Goal: Transaction & Acquisition: Download file/media

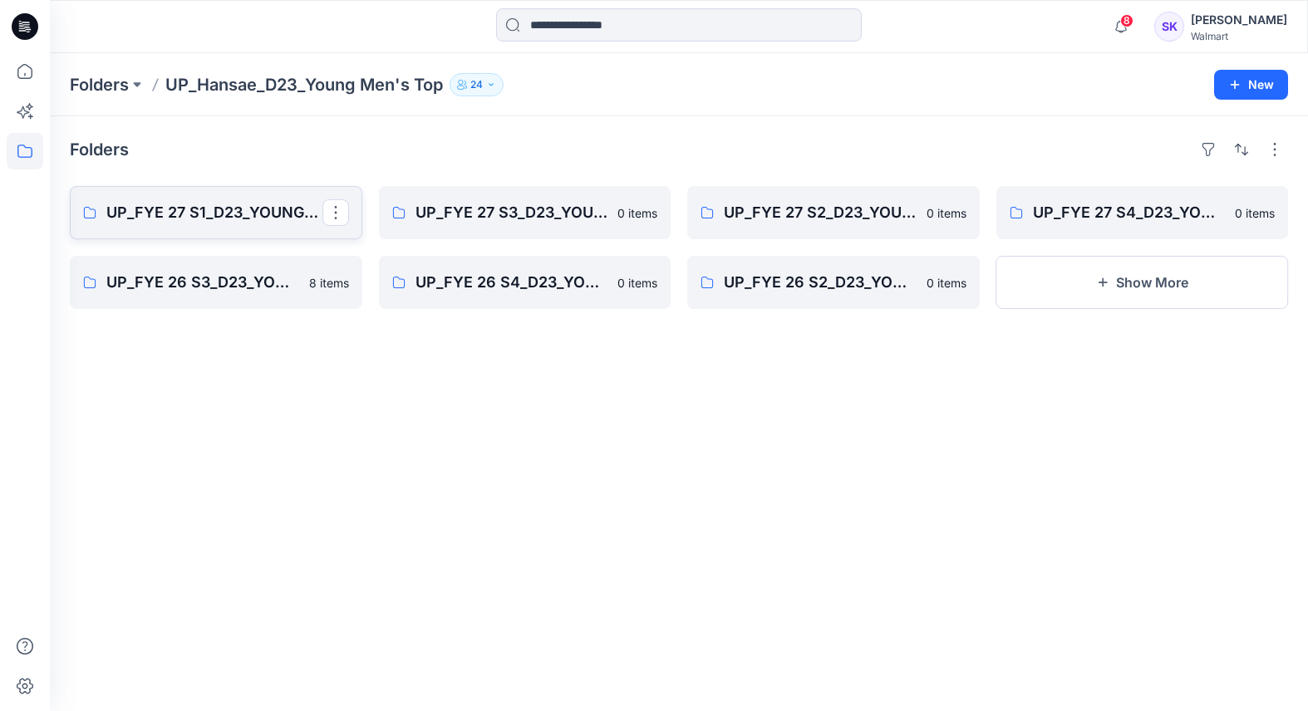
click at [220, 208] on p "UP_FYE 27 S1_D23_YOUNG MEN’S TOP HANSAE" at bounding box center [214, 212] width 216 height 23
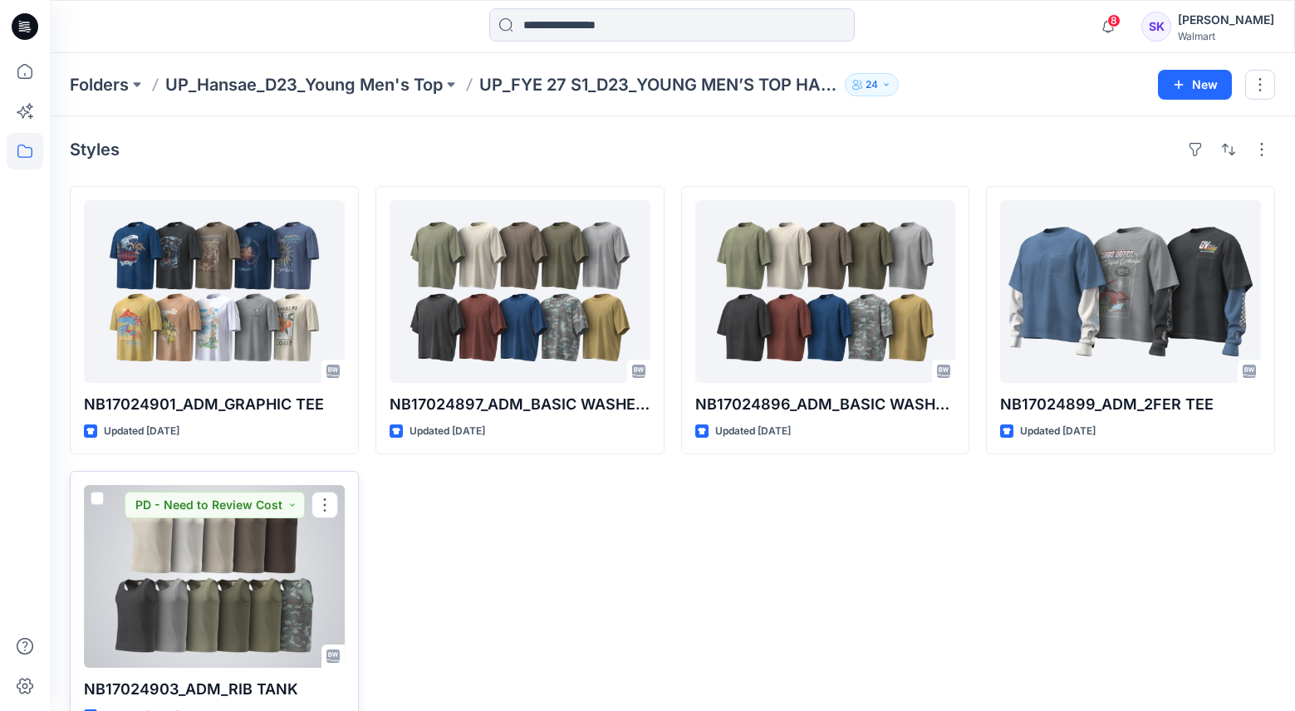
click at [201, 558] on div at bounding box center [214, 576] width 261 height 183
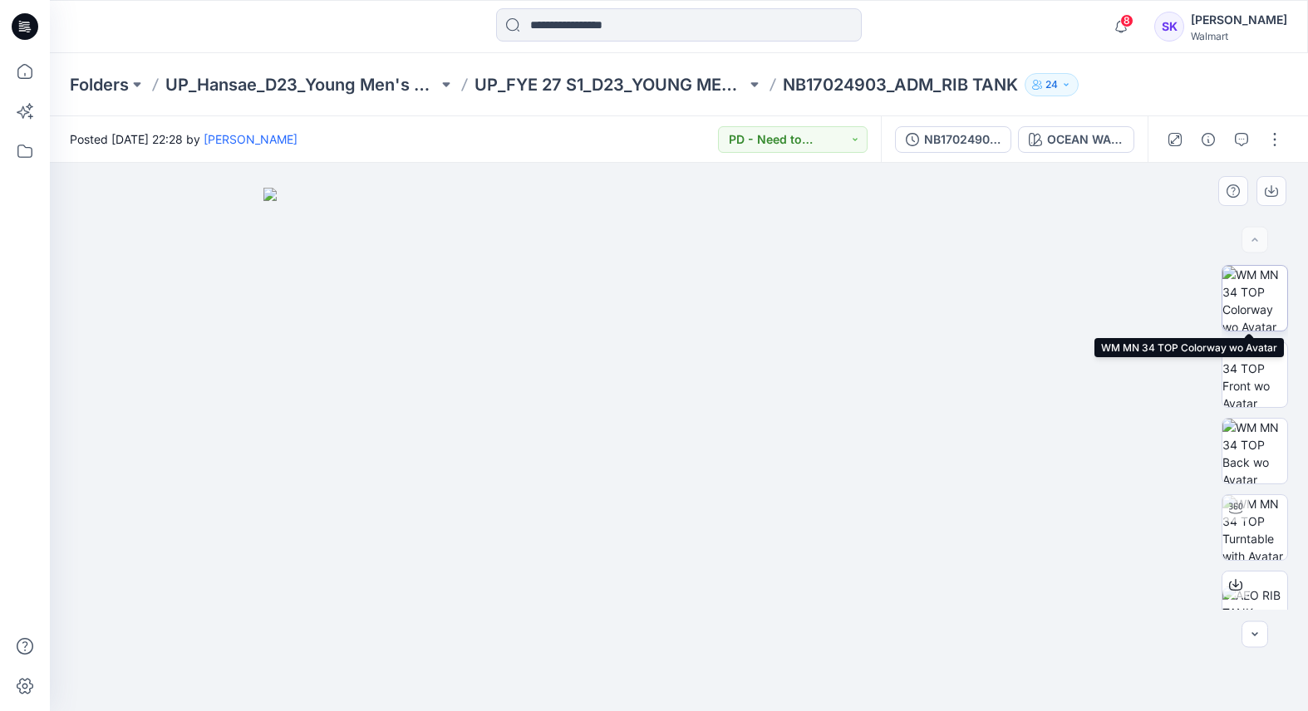
click at [1239, 289] on img at bounding box center [1254, 298] width 65 height 65
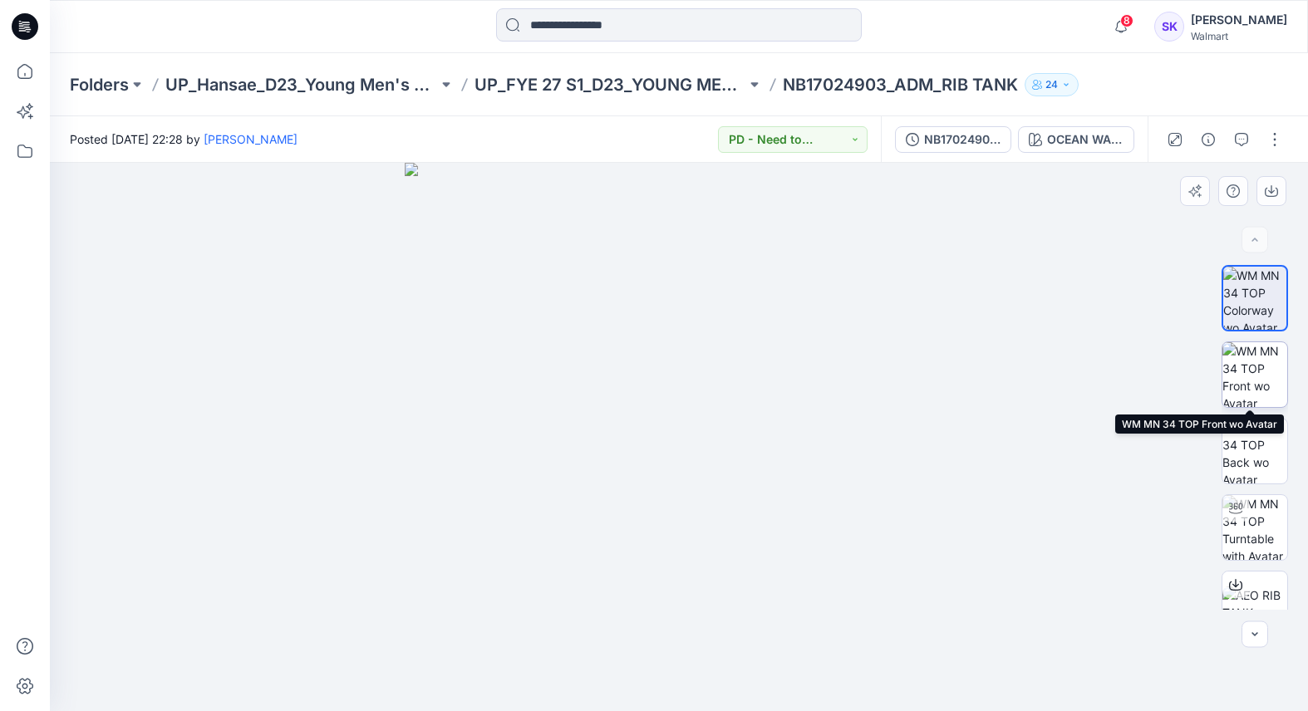
click at [1241, 376] on img at bounding box center [1254, 374] width 65 height 65
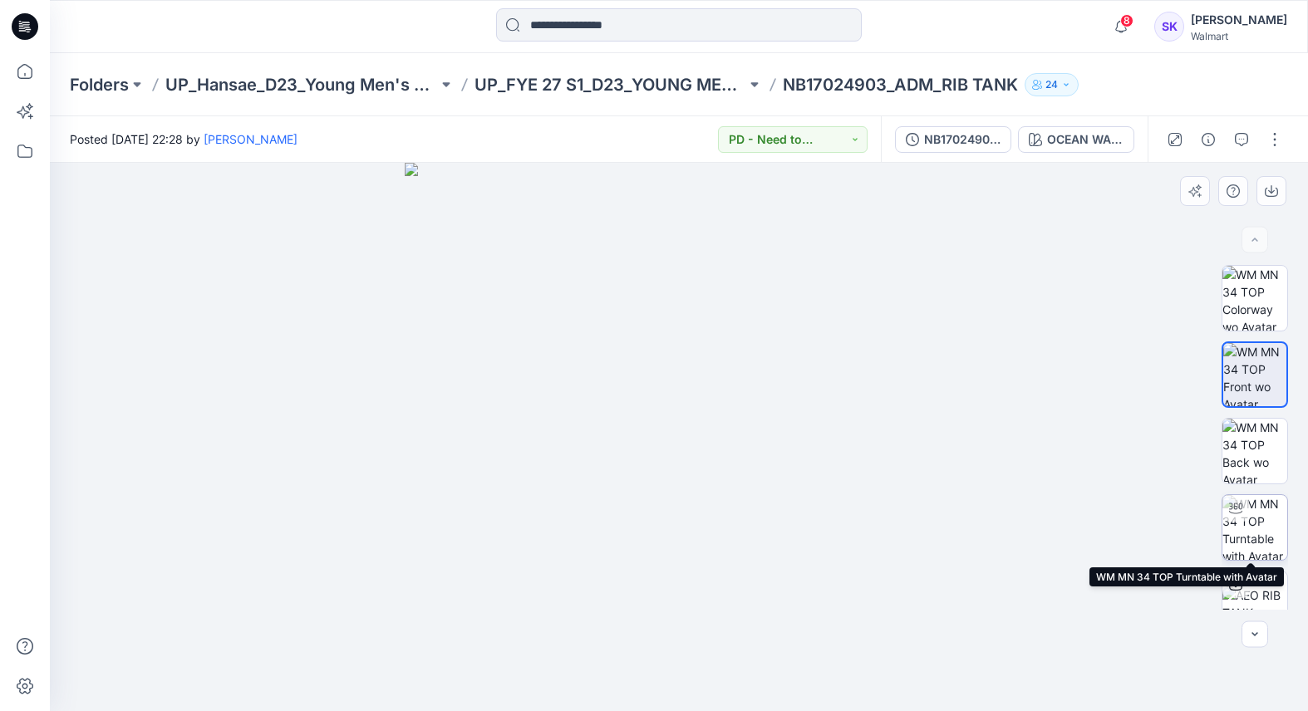
click at [1239, 527] on img at bounding box center [1254, 527] width 65 height 65
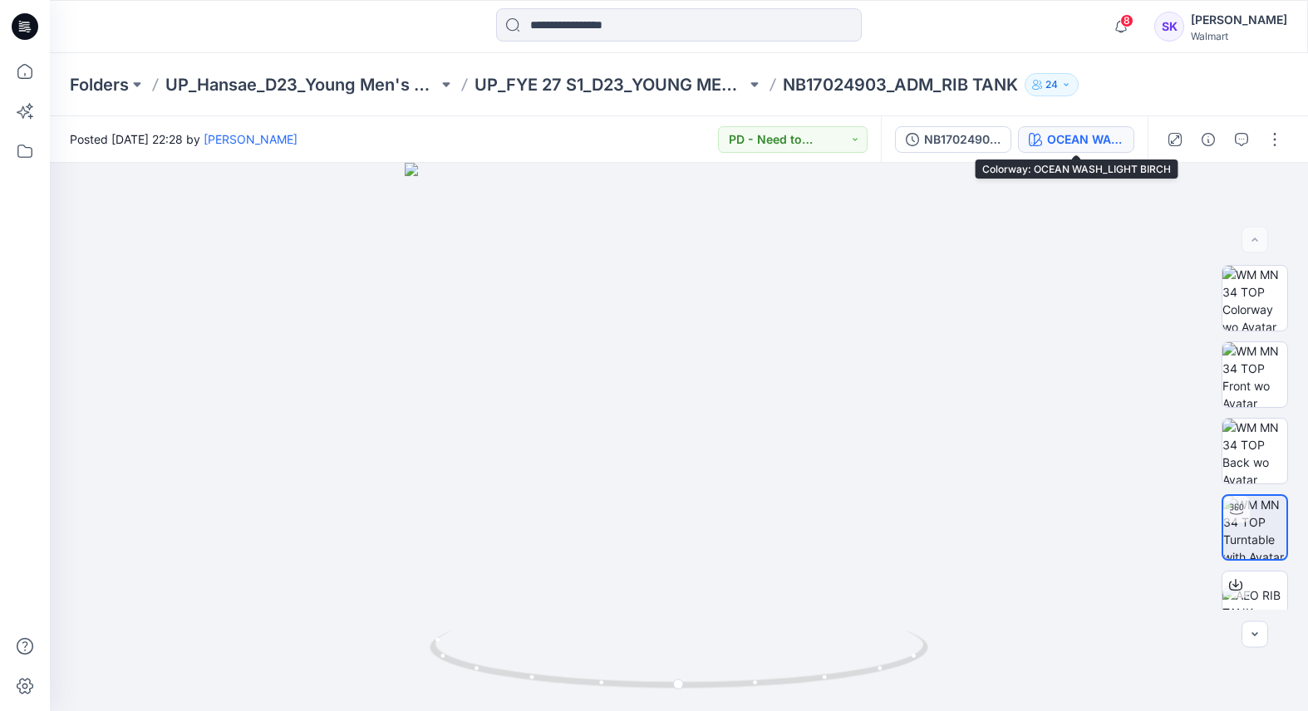
click at [1103, 149] on button "OCEAN WASH_LIGHT BIRCH" at bounding box center [1076, 139] width 116 height 27
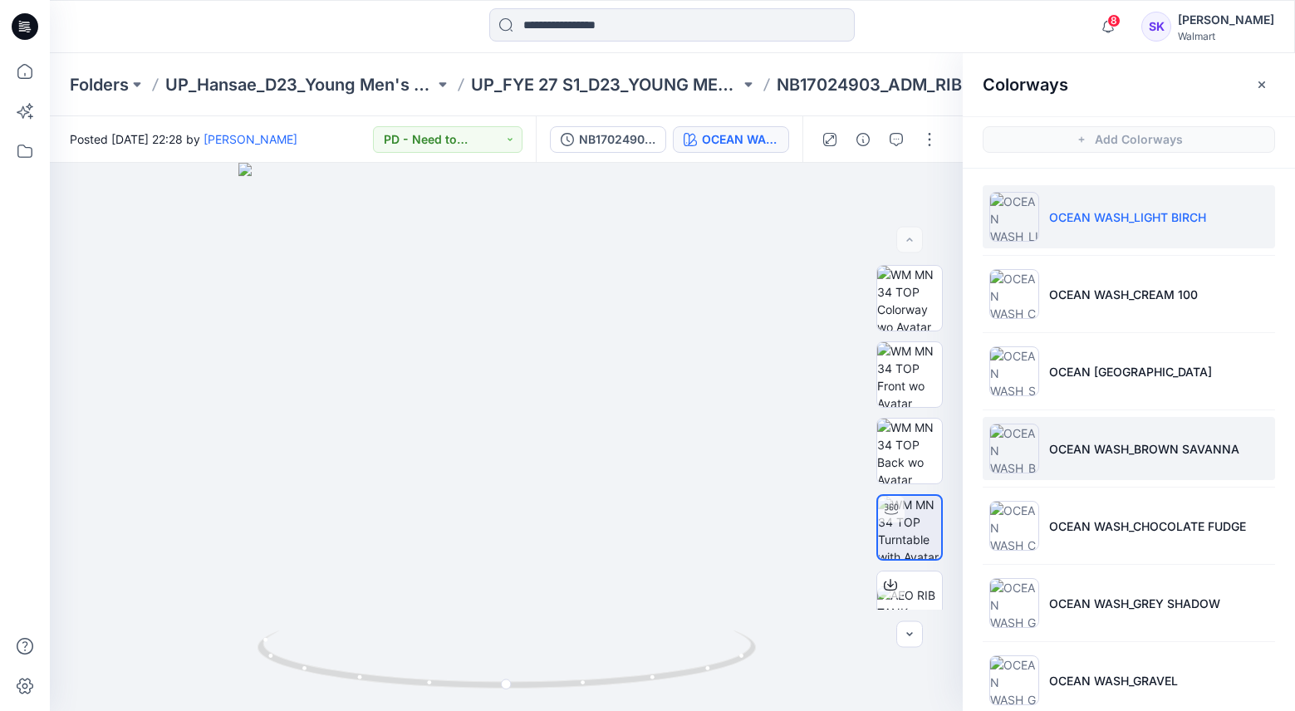
click at [1069, 454] on p "OCEAN WASH_BROWN SAVANNA" at bounding box center [1144, 448] width 190 height 17
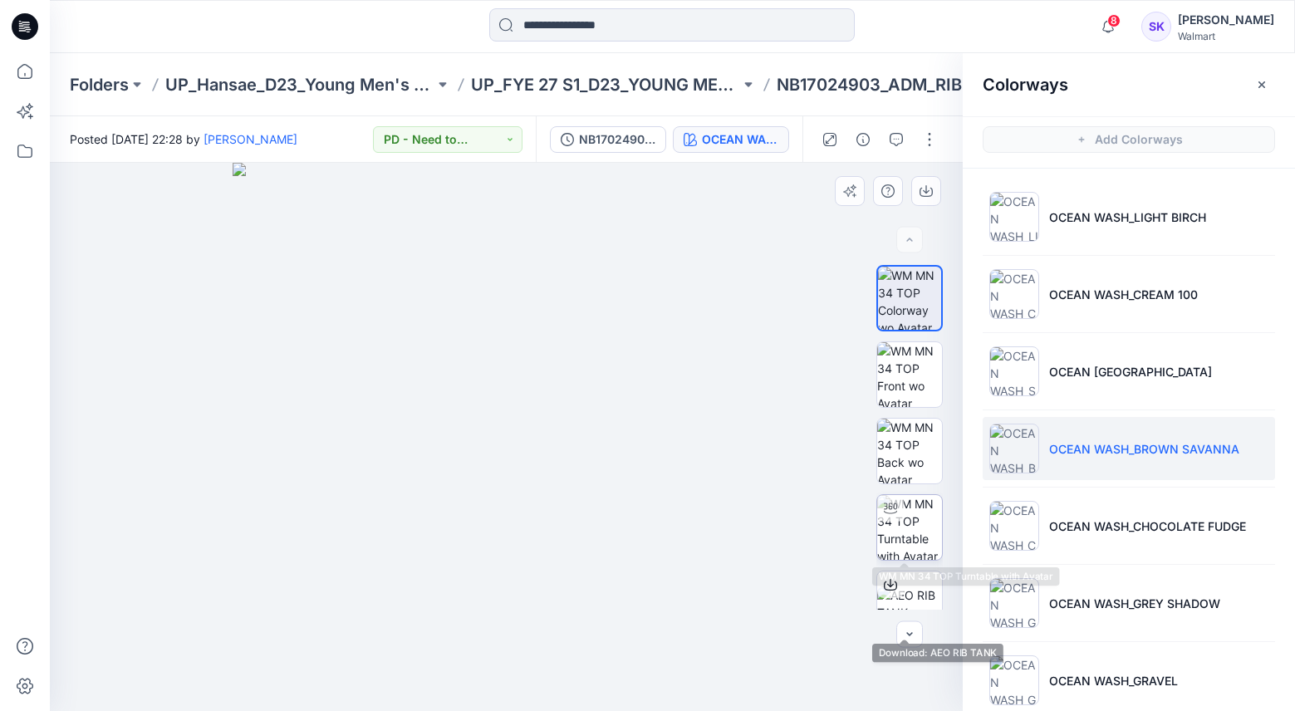
click at [906, 520] on img at bounding box center [909, 527] width 65 height 65
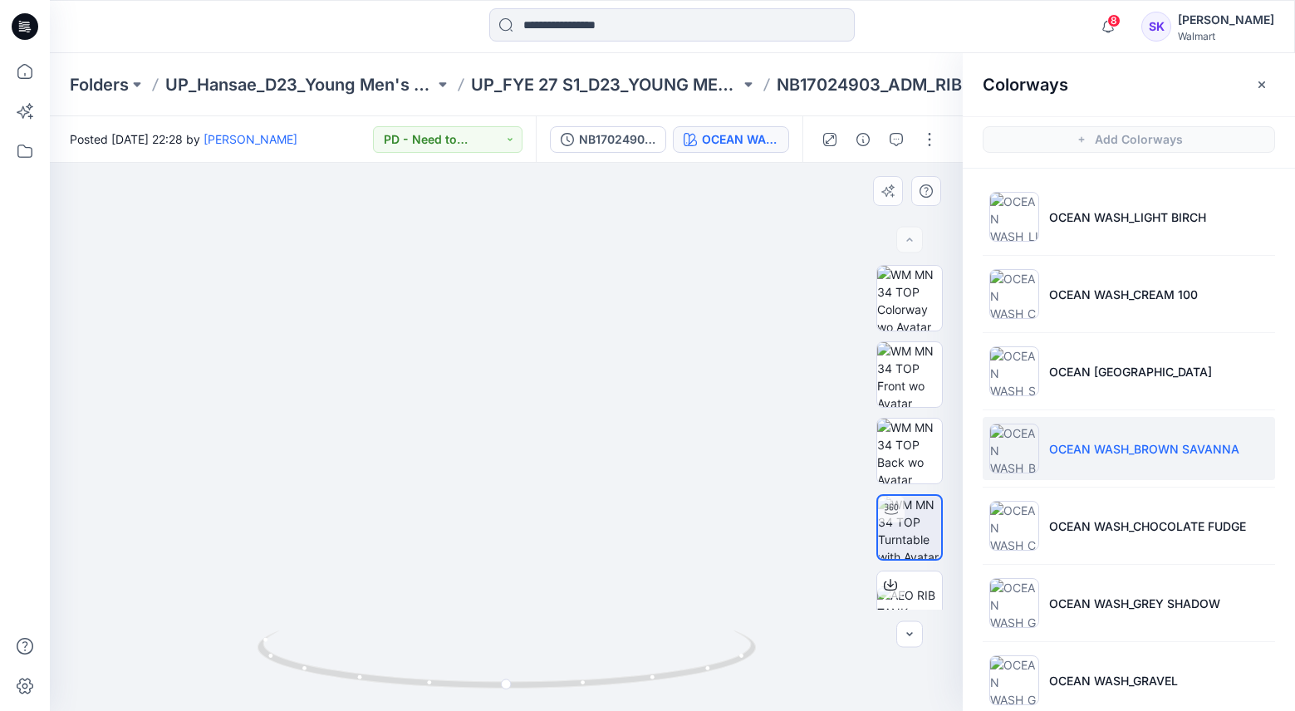
click at [475, 191] on img at bounding box center [506, 280] width 1173 height 861
drag, startPoint x: 533, startPoint y: 250, endPoint x: 537, endPoint y: 405, distance: 155.4
click at [537, 405] on img at bounding box center [510, 358] width 1173 height 705
click at [916, 587] on img at bounding box center [909, 604] width 65 height 35
click at [1269, 78] on button "button" at bounding box center [1262, 84] width 27 height 27
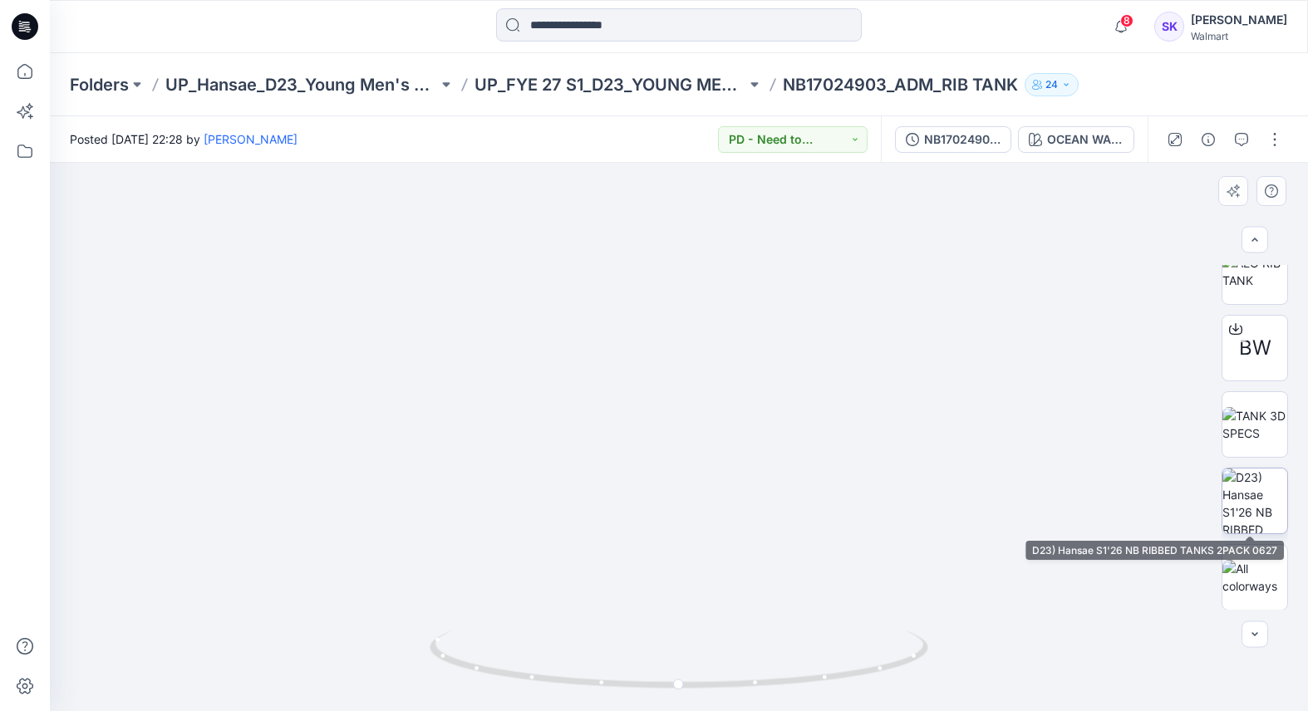
scroll to position [333, 0]
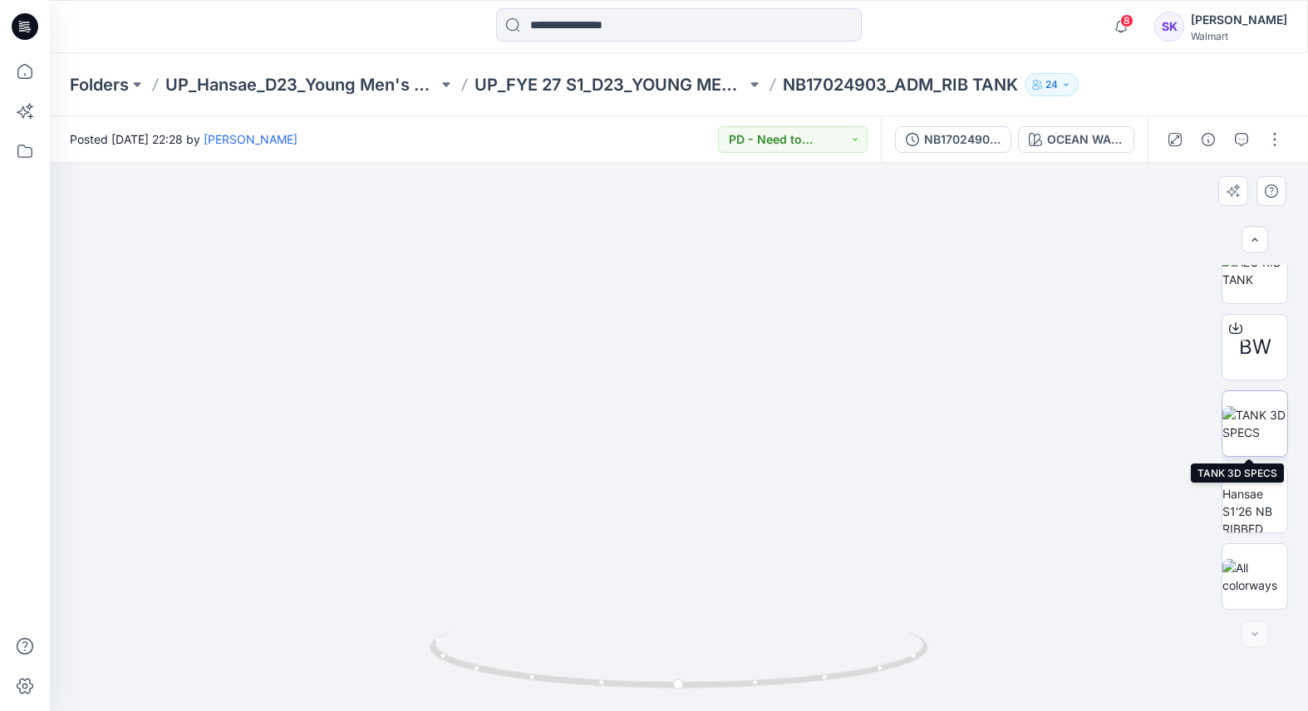
click at [1244, 425] on img at bounding box center [1254, 423] width 65 height 35
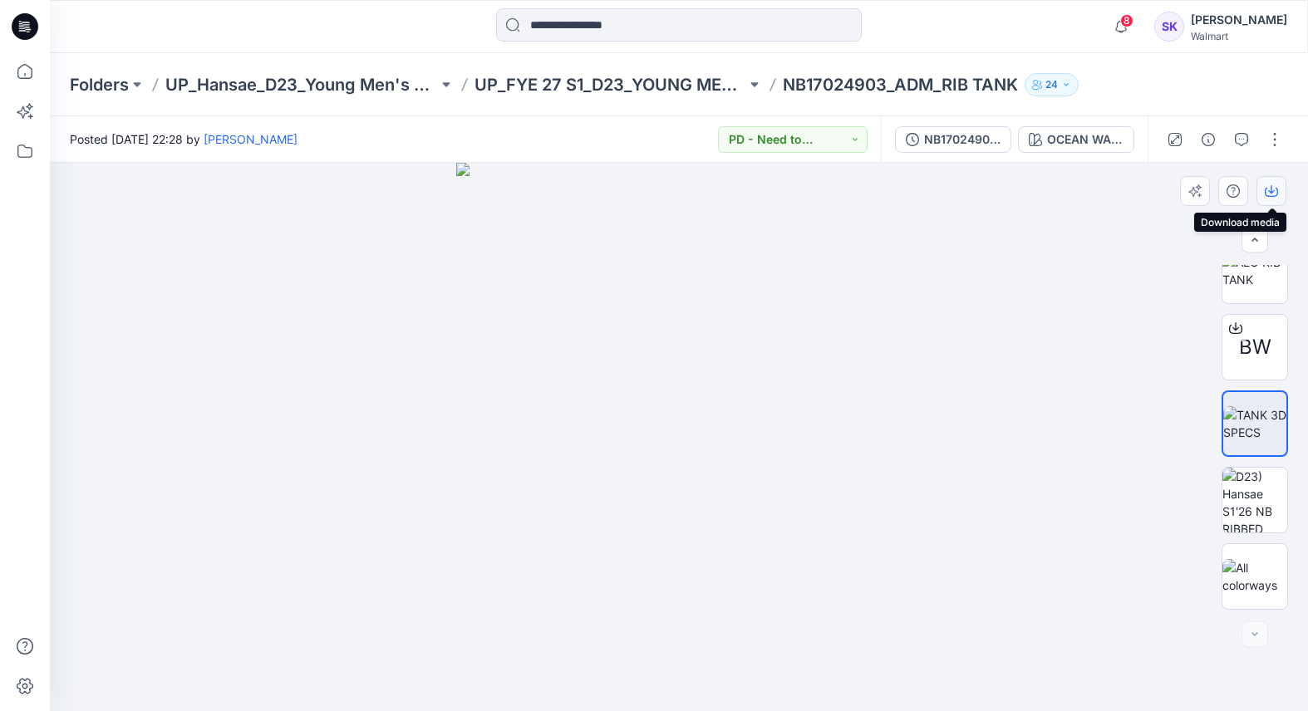
click at [1269, 184] on button "button" at bounding box center [1271, 191] width 30 height 30
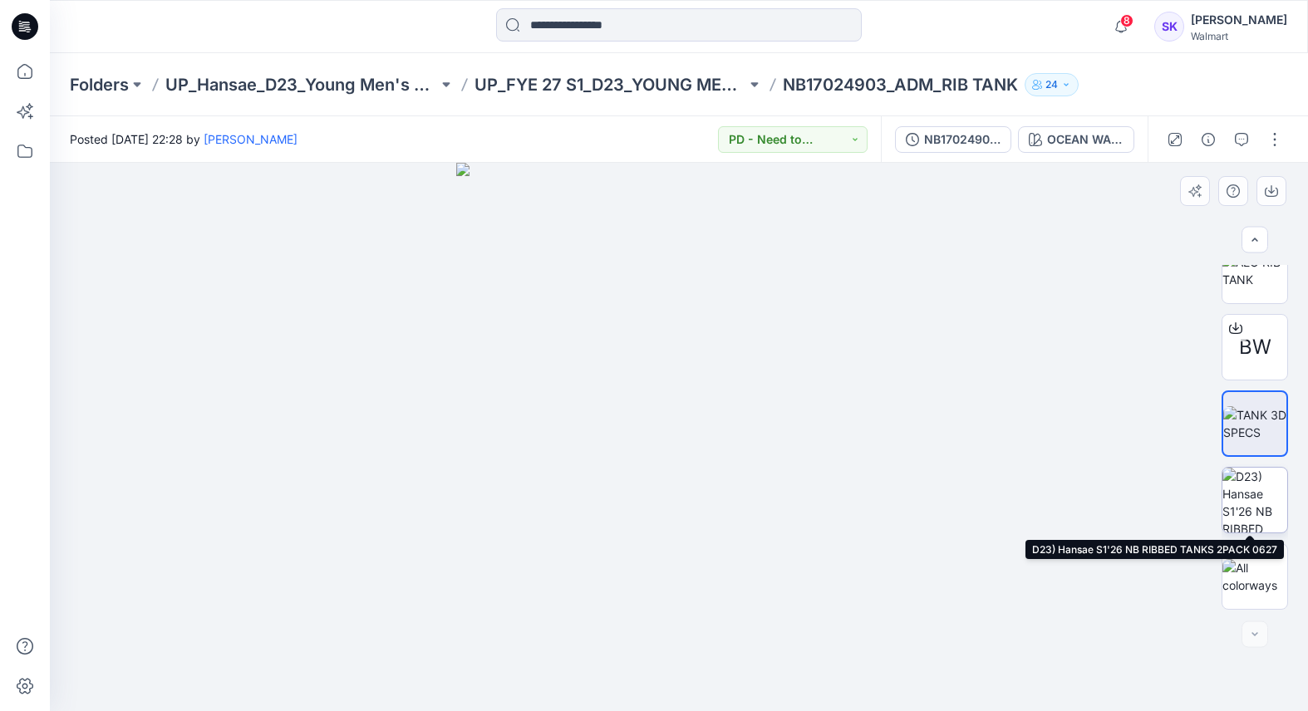
click at [1242, 500] on img at bounding box center [1254, 500] width 65 height 65
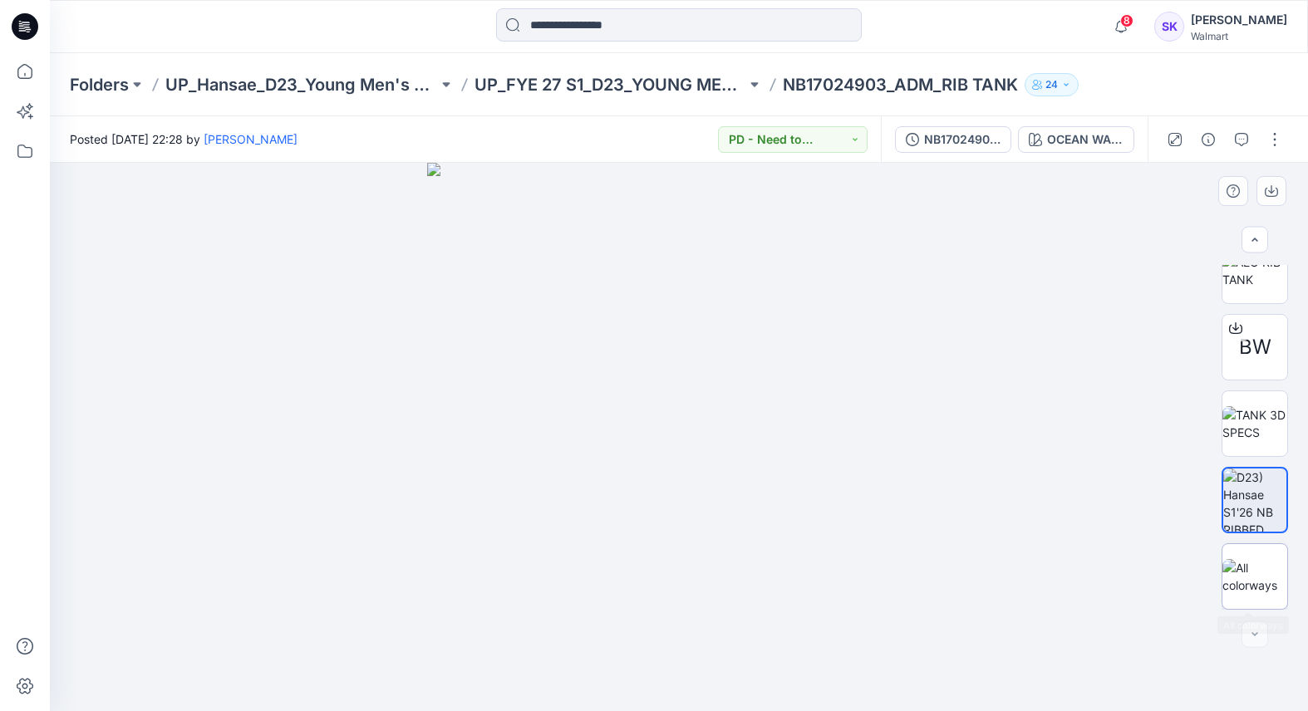
click at [1237, 571] on img at bounding box center [1254, 576] width 65 height 35
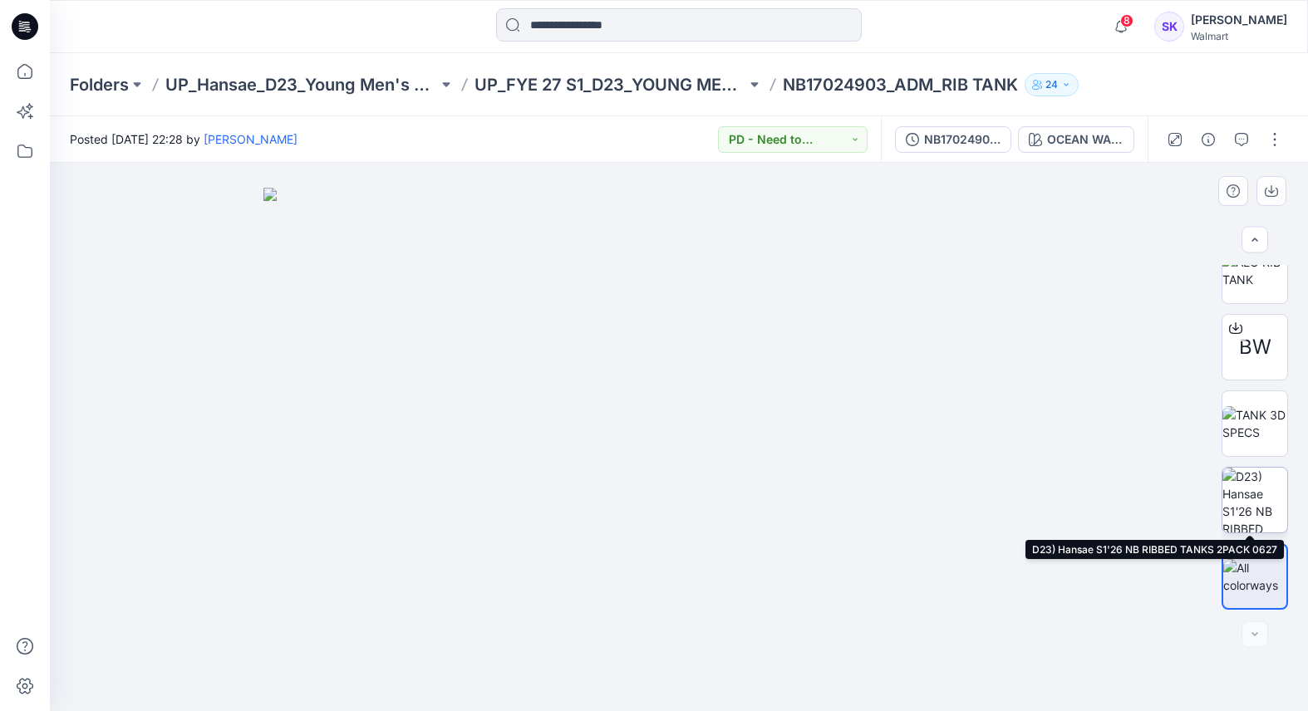
click at [1238, 504] on img at bounding box center [1254, 500] width 65 height 65
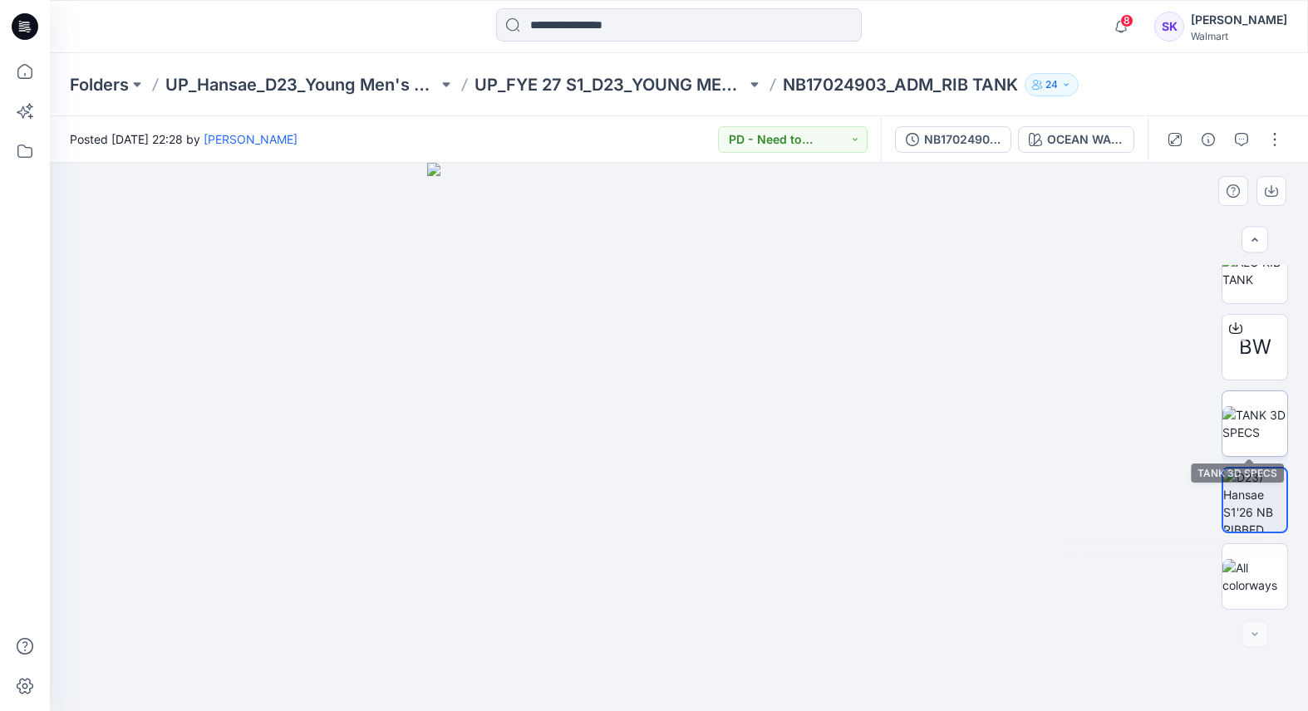
click at [1237, 426] on img at bounding box center [1254, 423] width 65 height 35
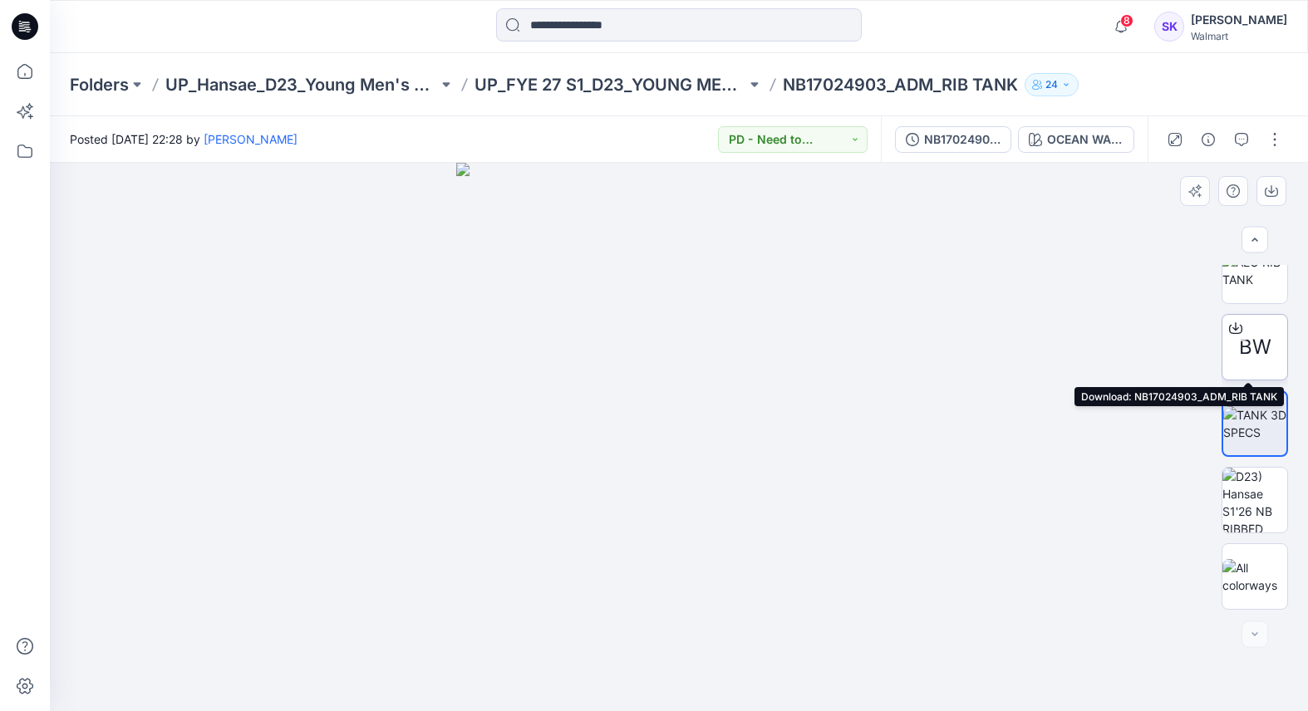
click at [1229, 322] on icon at bounding box center [1235, 328] width 13 height 13
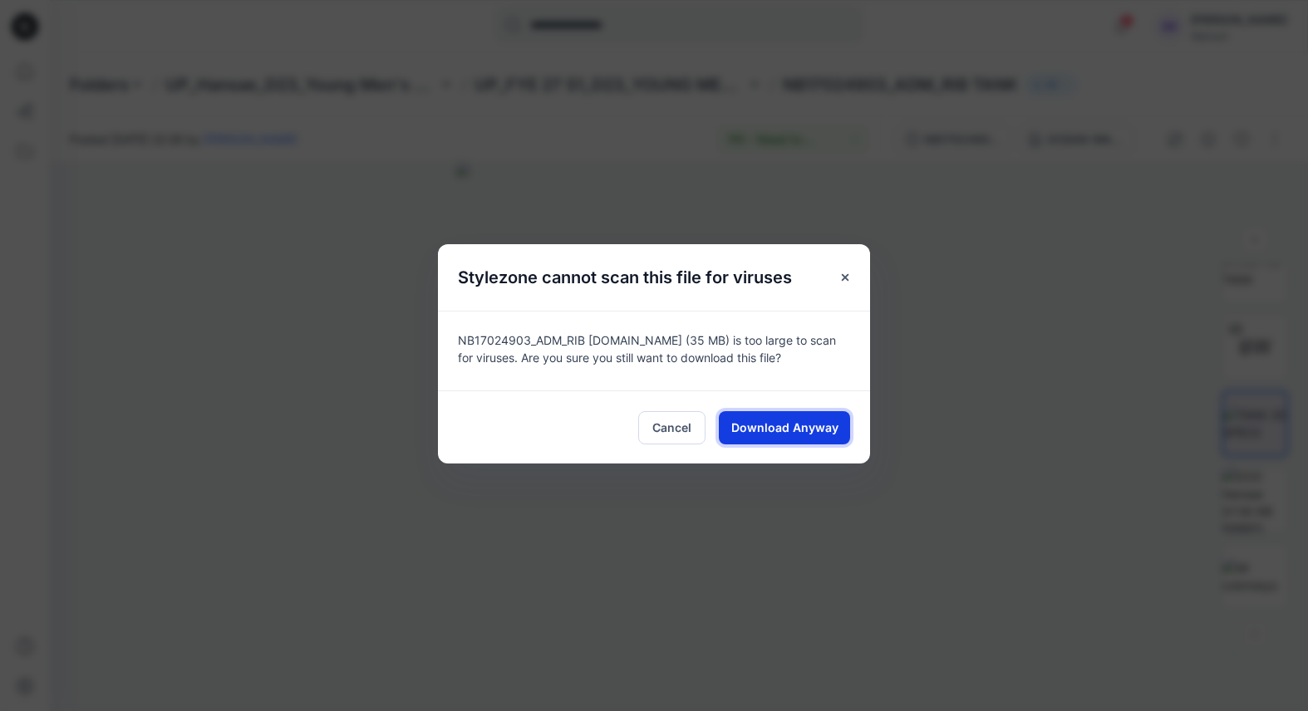
click at [814, 433] on span "Download Anyway" at bounding box center [784, 427] width 107 height 17
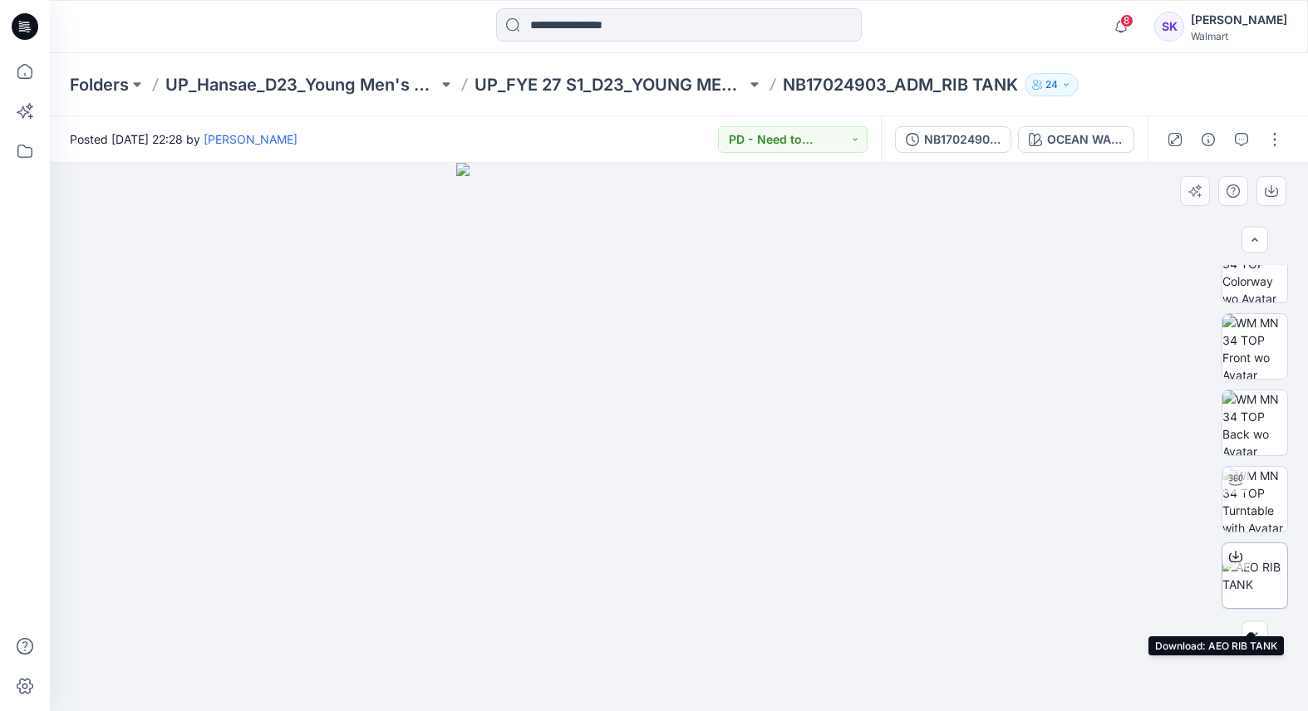
scroll to position [0, 0]
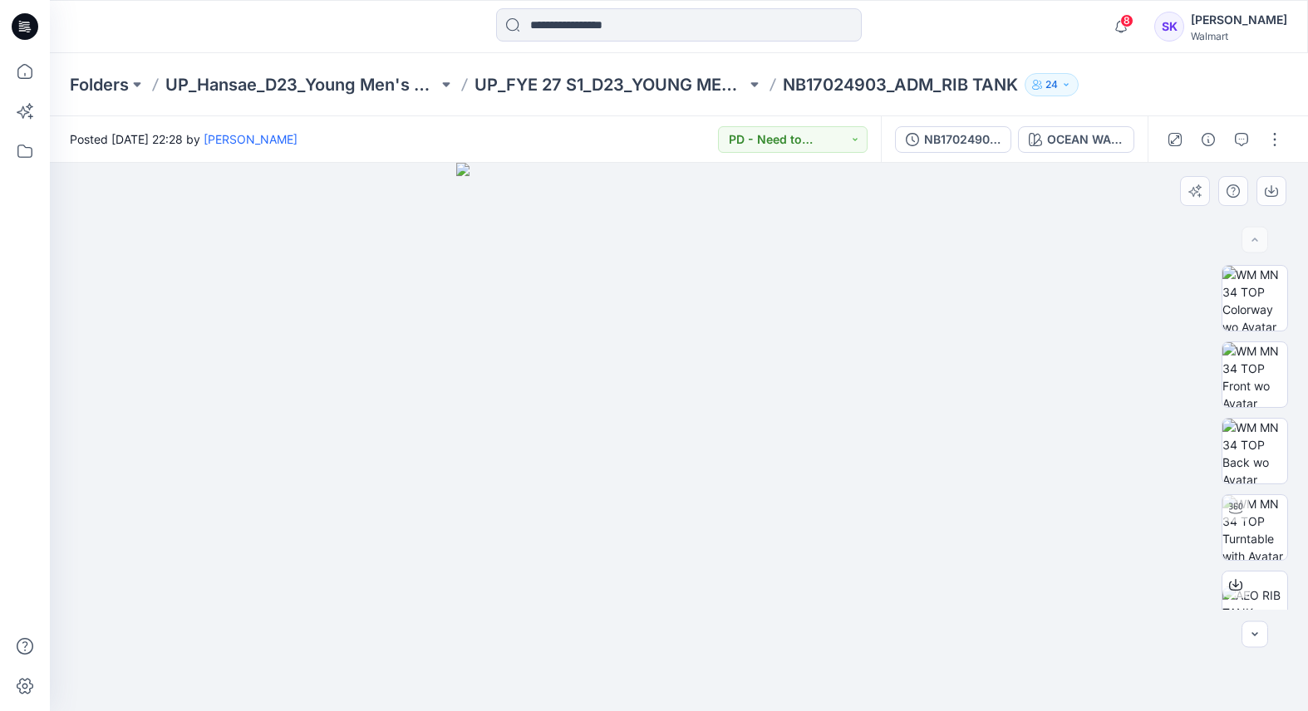
drag, startPoint x: 493, startPoint y: 0, endPoint x: 1072, endPoint y: 432, distance: 722.5
click at [1072, 432] on div at bounding box center [679, 437] width 1258 height 548
click at [1092, 324] on div at bounding box center [679, 437] width 1258 height 548
